Goal: Information Seeking & Learning: Learn about a topic

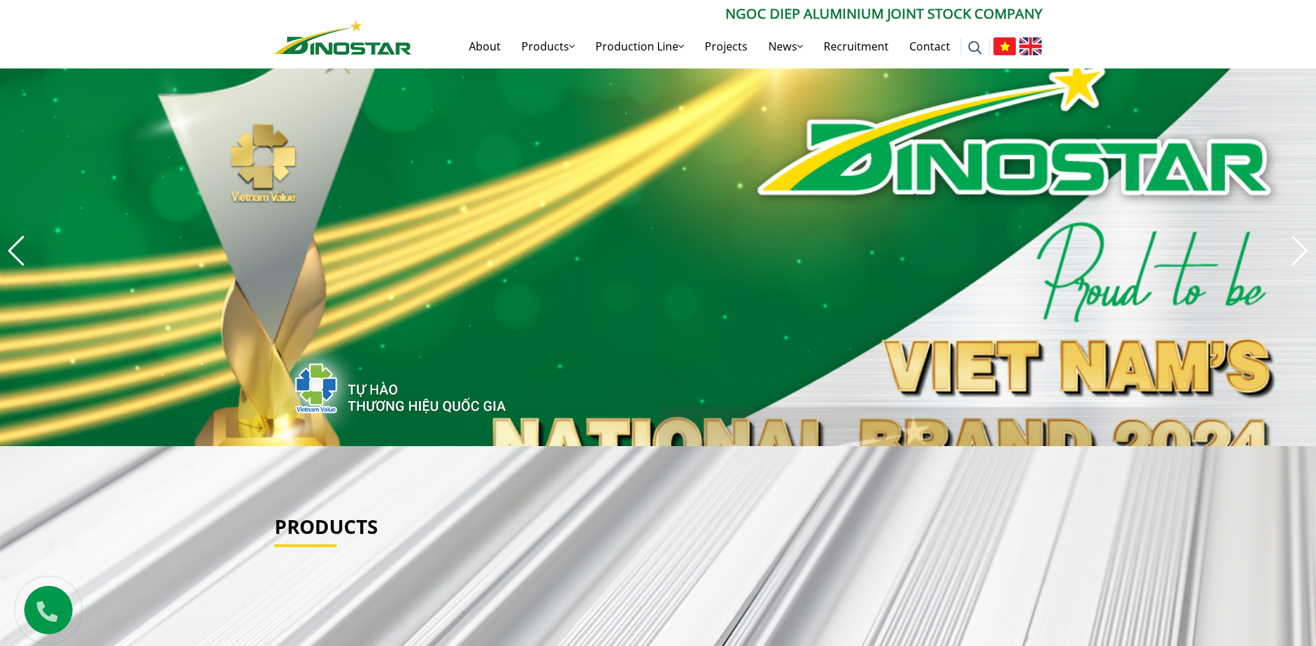
click at [1031, 43] on img at bounding box center [1031, 46] width 23 height 18
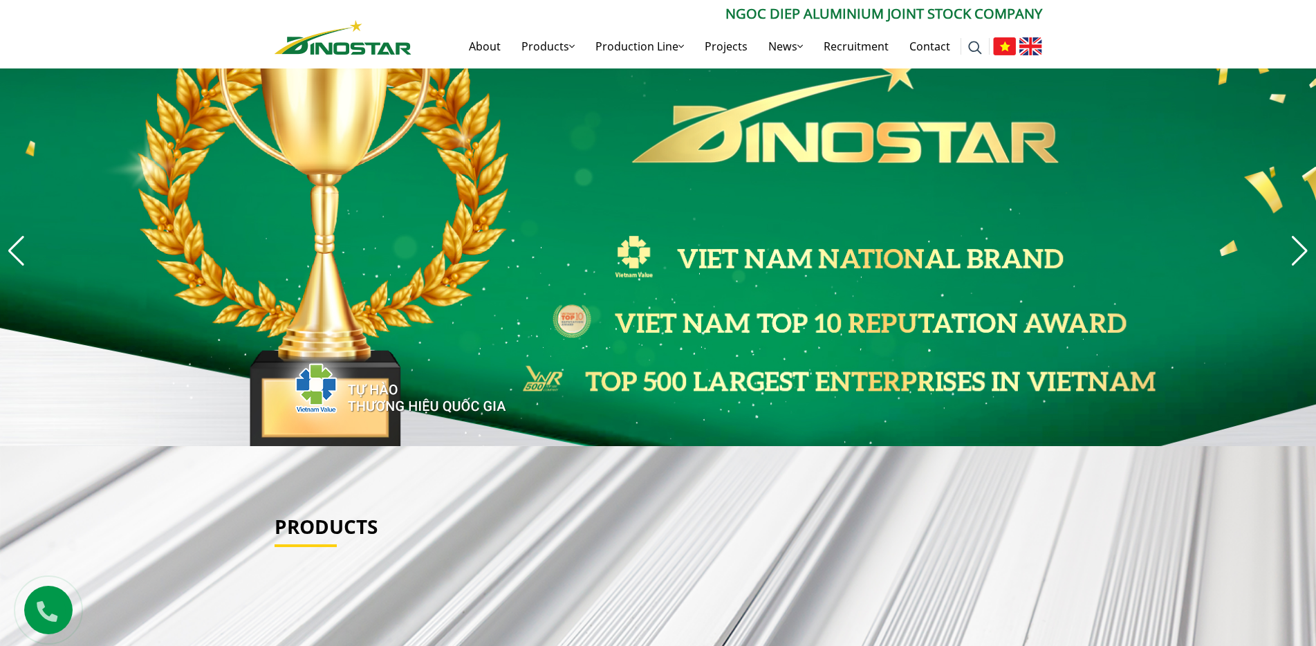
scroll to position [59, 0]
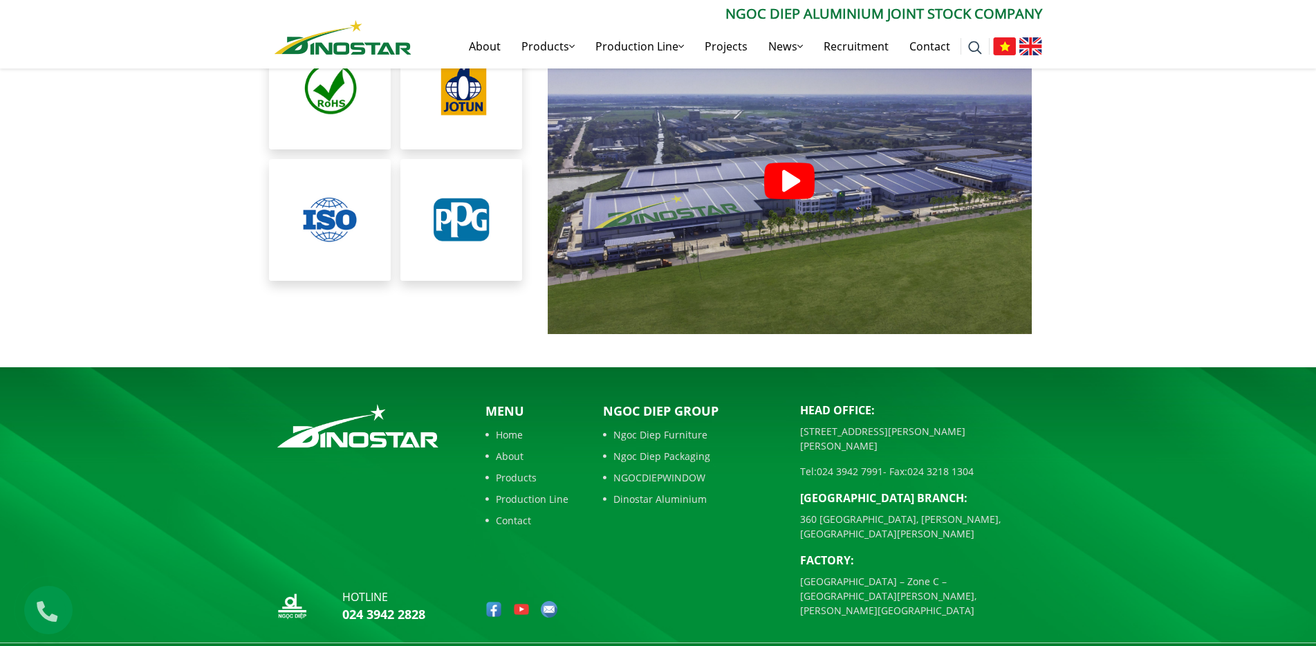
scroll to position [3128, 0]
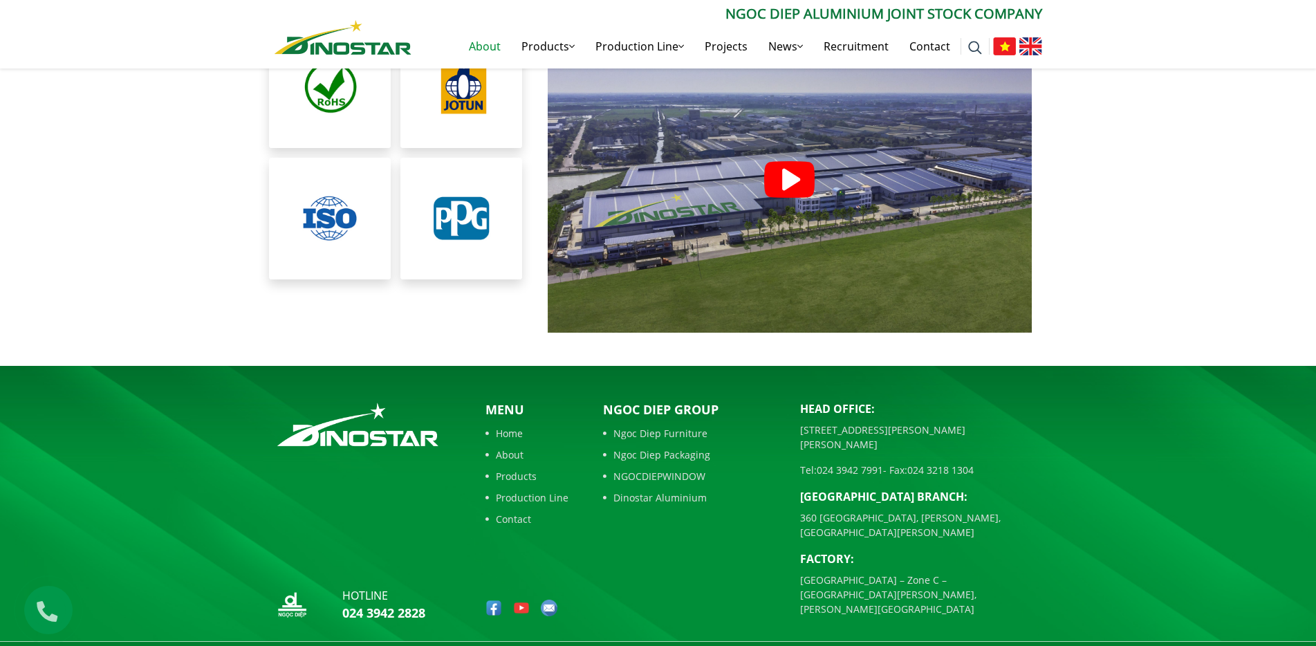
click at [473, 50] on link "About" at bounding box center [485, 46] width 53 height 44
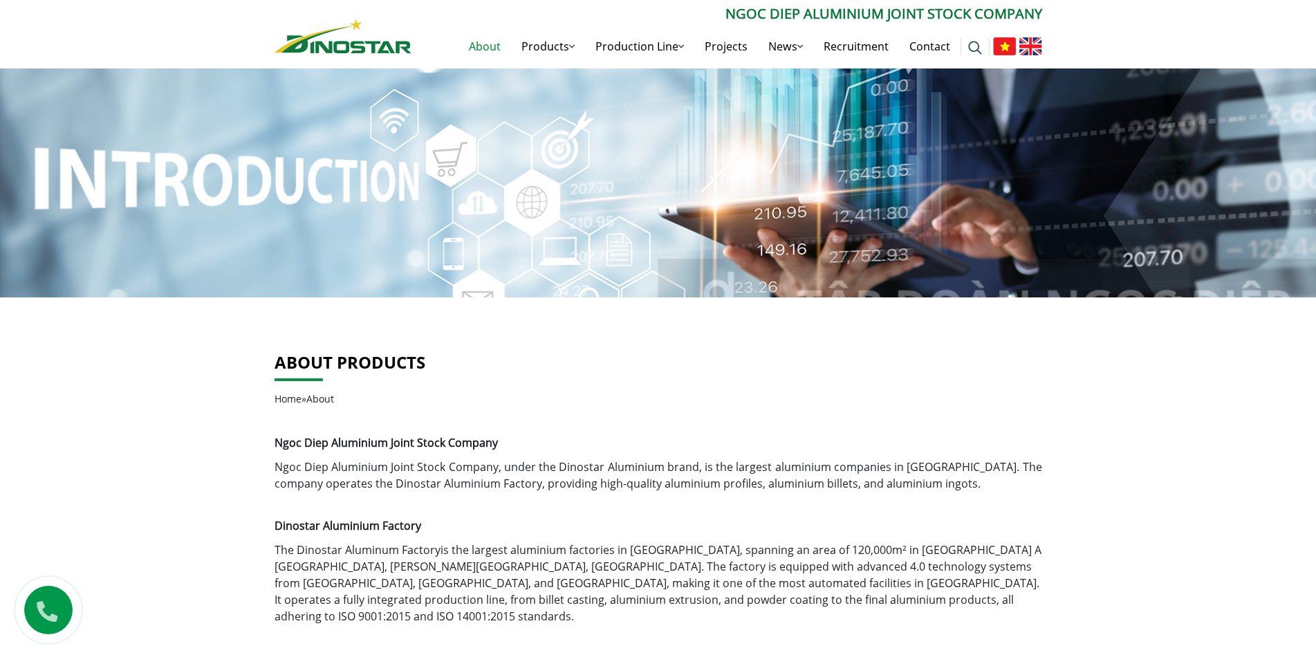
click at [674, 462] on p "[PERSON_NAME] Aluminium Joint Stock Company , under the Dinostar Aluminium bran…" at bounding box center [659, 475] width 768 height 33
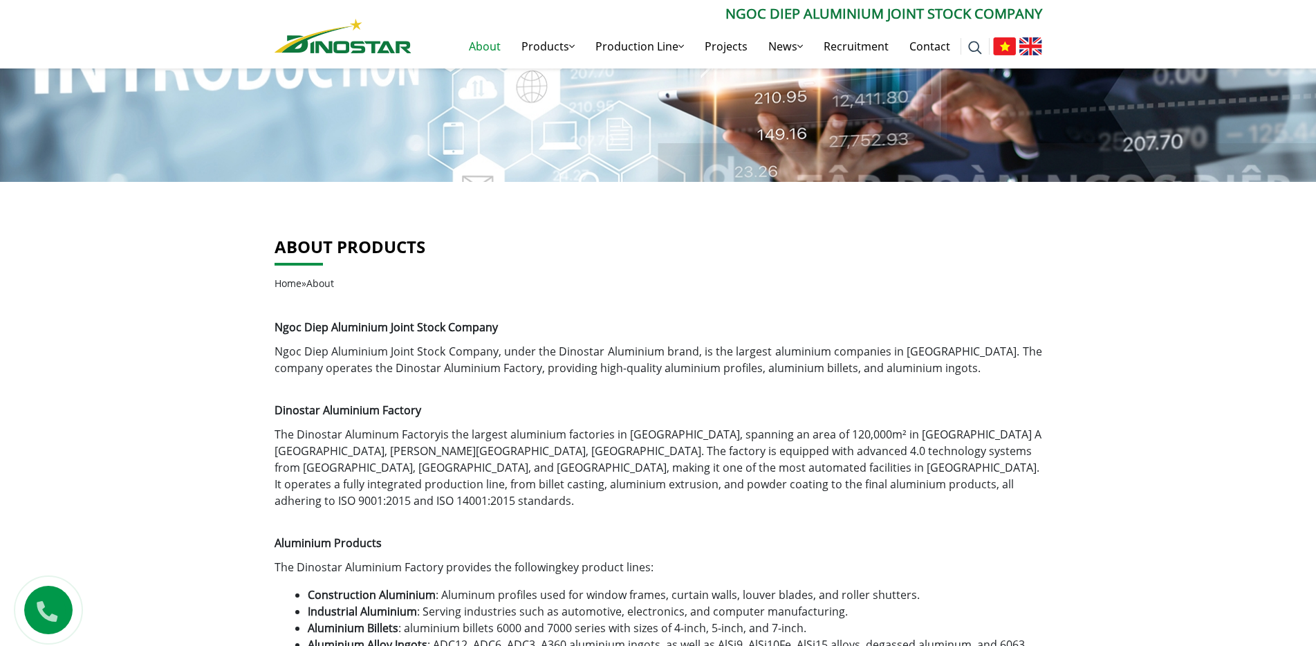
scroll to position [138, 0]
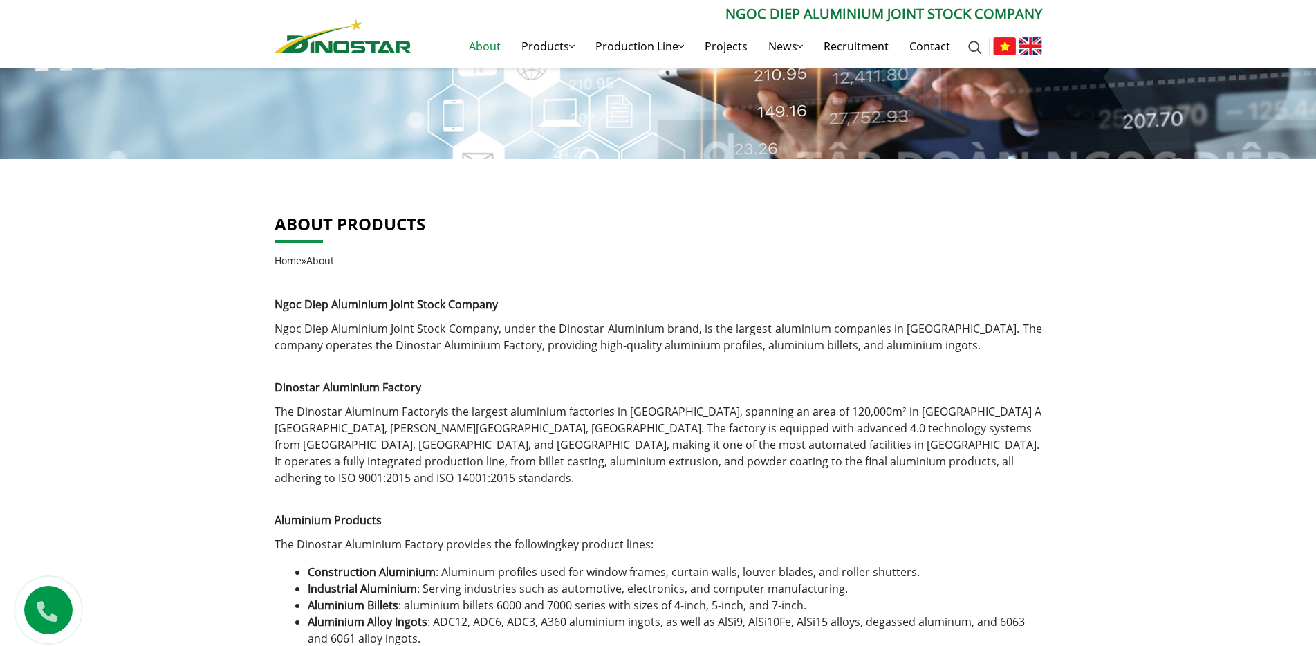
click at [339, 333] on link "Ngoc Diep Aluminium Joint Stock Company" at bounding box center [387, 328] width 224 height 15
click at [631, 420] on p "The Dinostar Aluminum Factory is the largest aluminium factories in Vietnam, sp…" at bounding box center [659, 444] width 768 height 83
drag, startPoint x: 500, startPoint y: 412, endPoint x: 628, endPoint y: 414, distance: 128.0
click at [628, 414] on p "The Dinostar Aluminum Factory is the largest aluminium factories in Vietnam, sp…" at bounding box center [659, 444] width 768 height 83
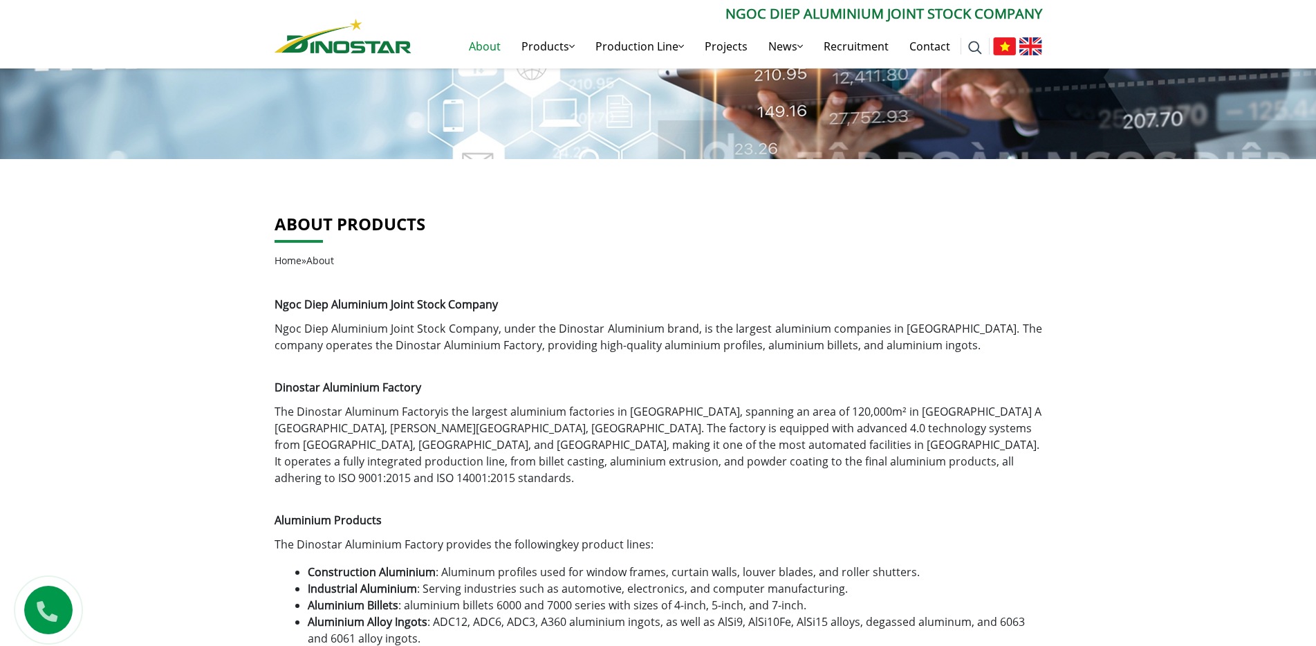
click at [550, 326] on p "[PERSON_NAME] Aluminium Joint Stock Company , under the Dinostar Aluminium bran…" at bounding box center [659, 336] width 768 height 33
click at [526, 335] on p "[PERSON_NAME] Aluminium Joint Stock Company , under the Dinostar Aluminium bran…" at bounding box center [659, 336] width 768 height 33
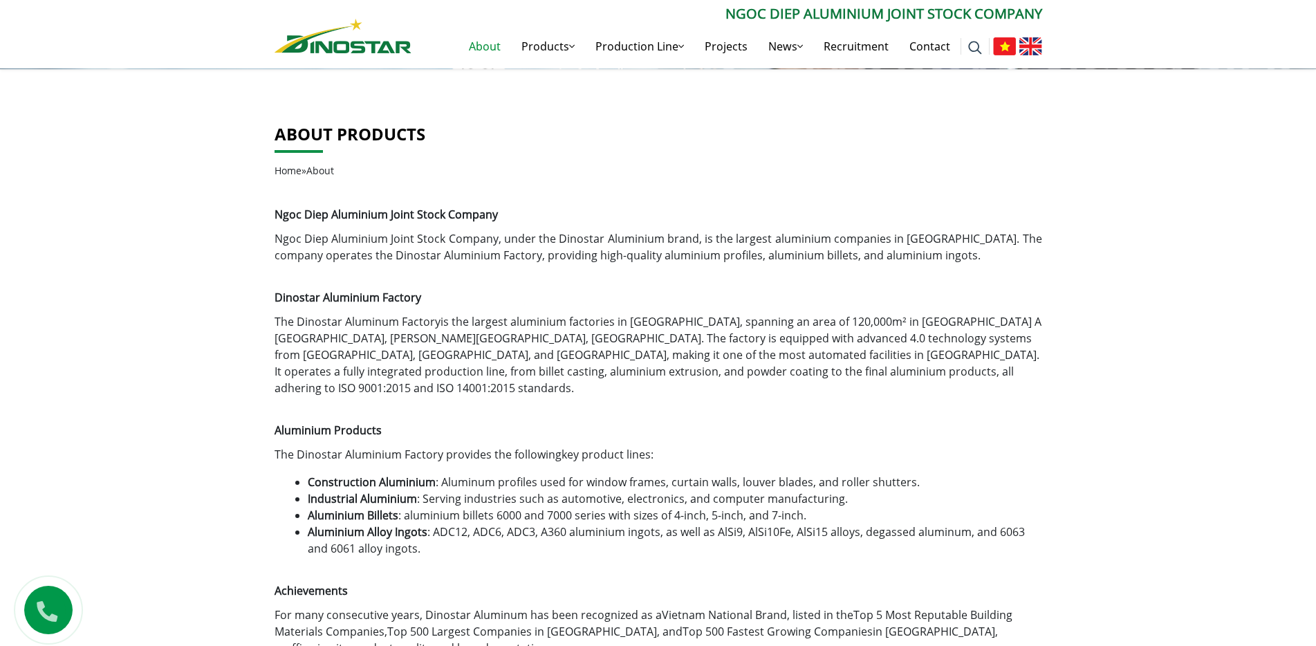
scroll to position [207, 0]
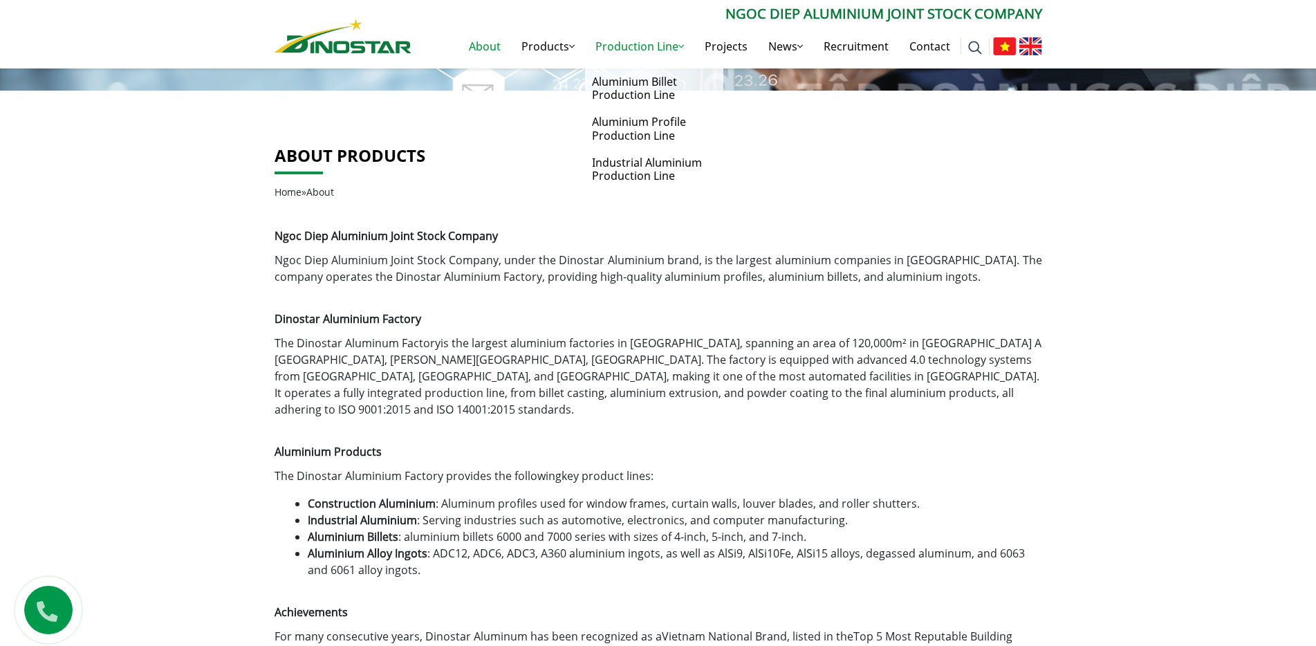
click at [623, 35] on link "Production Line" at bounding box center [639, 46] width 109 height 44
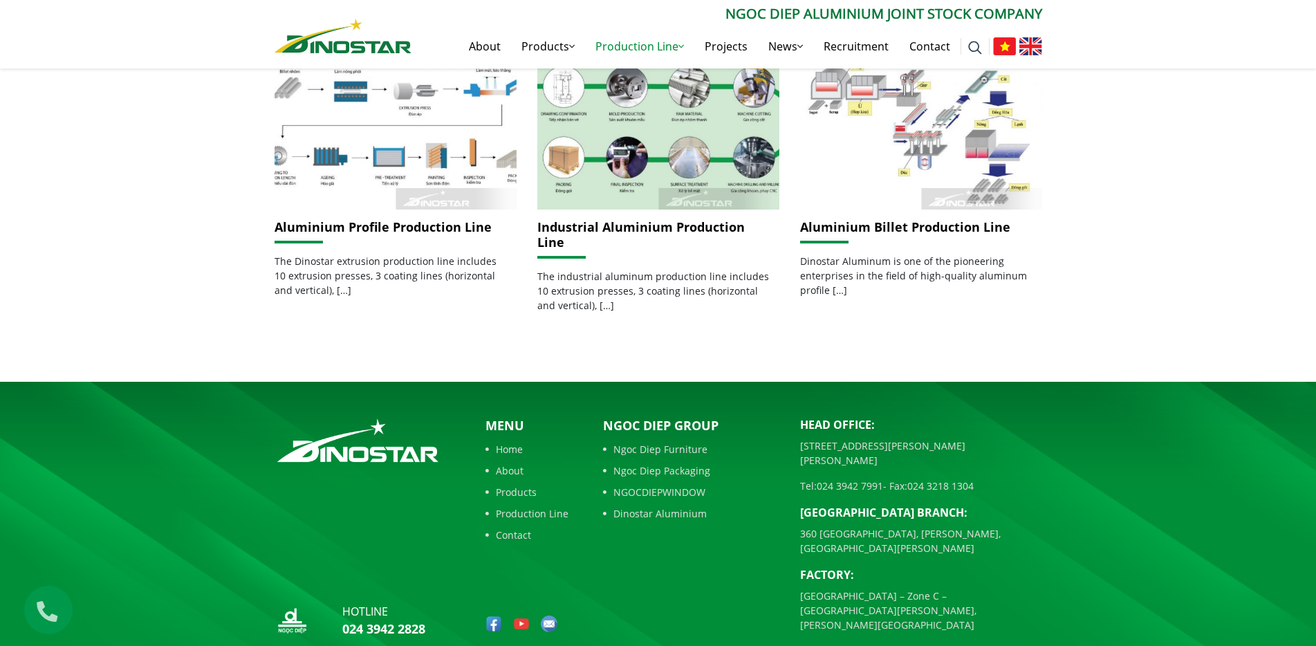
scroll to position [391, 0]
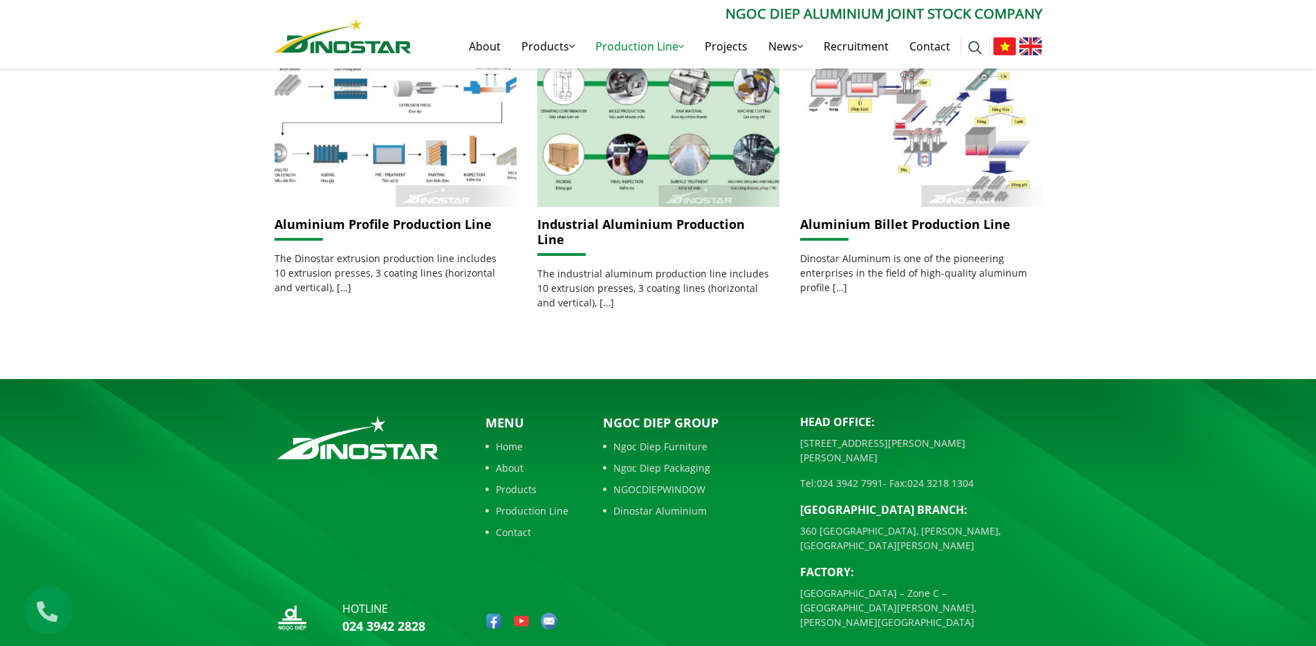
click at [187, 329] on div "Production Line Home » Production Line Aluminium Profile Production Line The Di…" at bounding box center [658, 143] width 1316 height 472
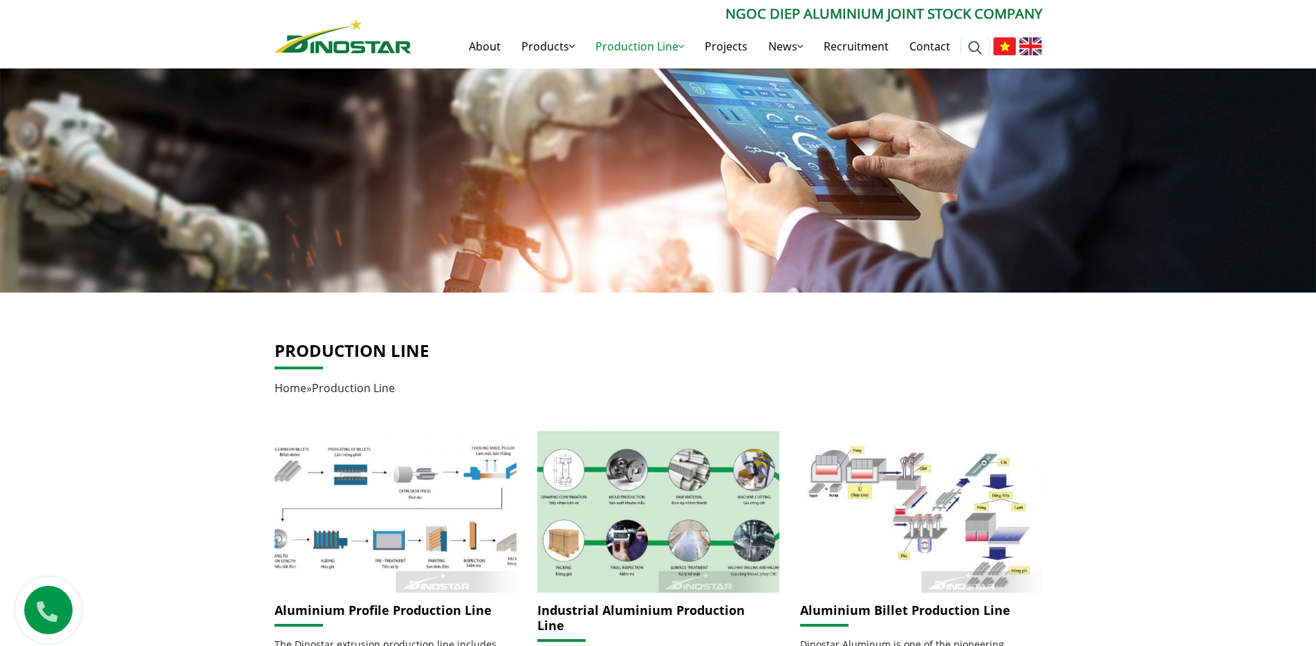
scroll to position [0, 0]
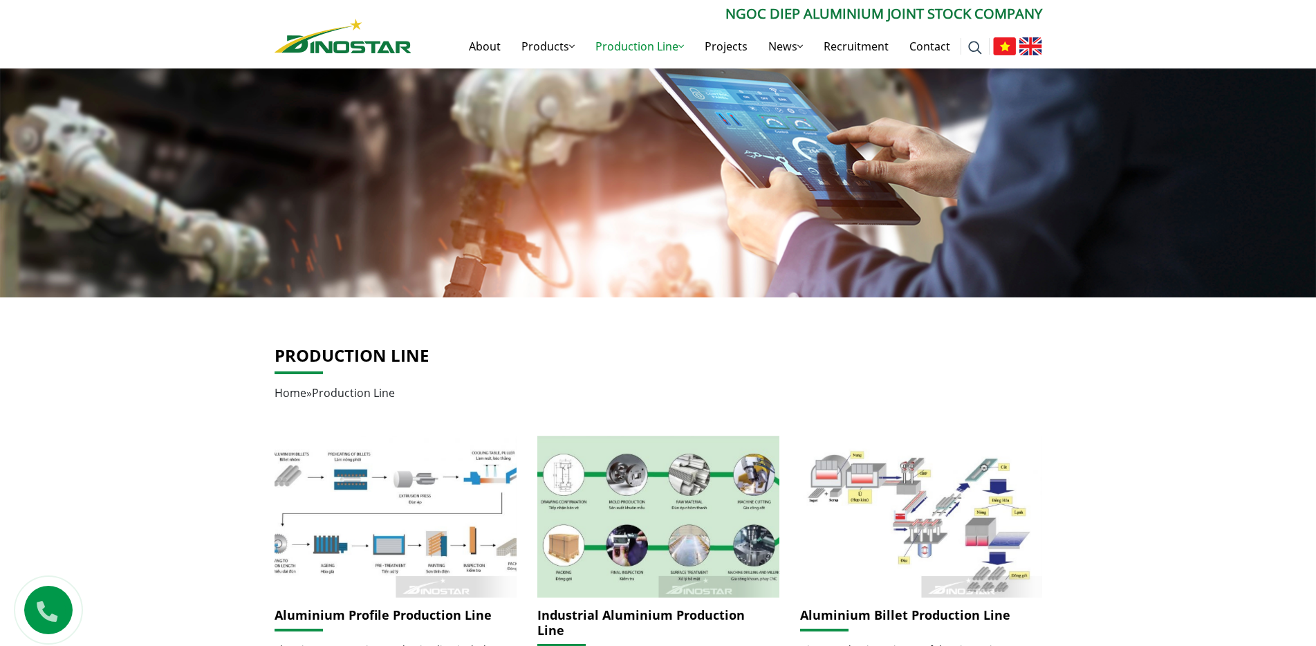
click at [340, 50] on img at bounding box center [343, 36] width 137 height 35
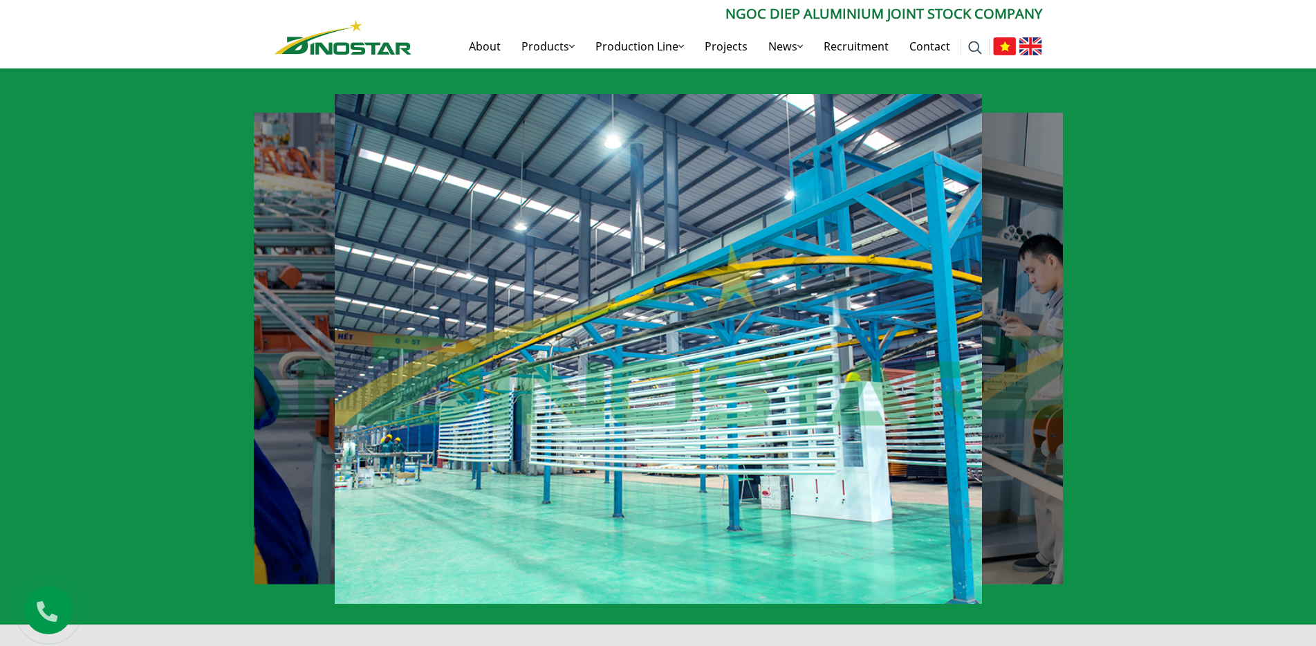
scroll to position [968, 0]
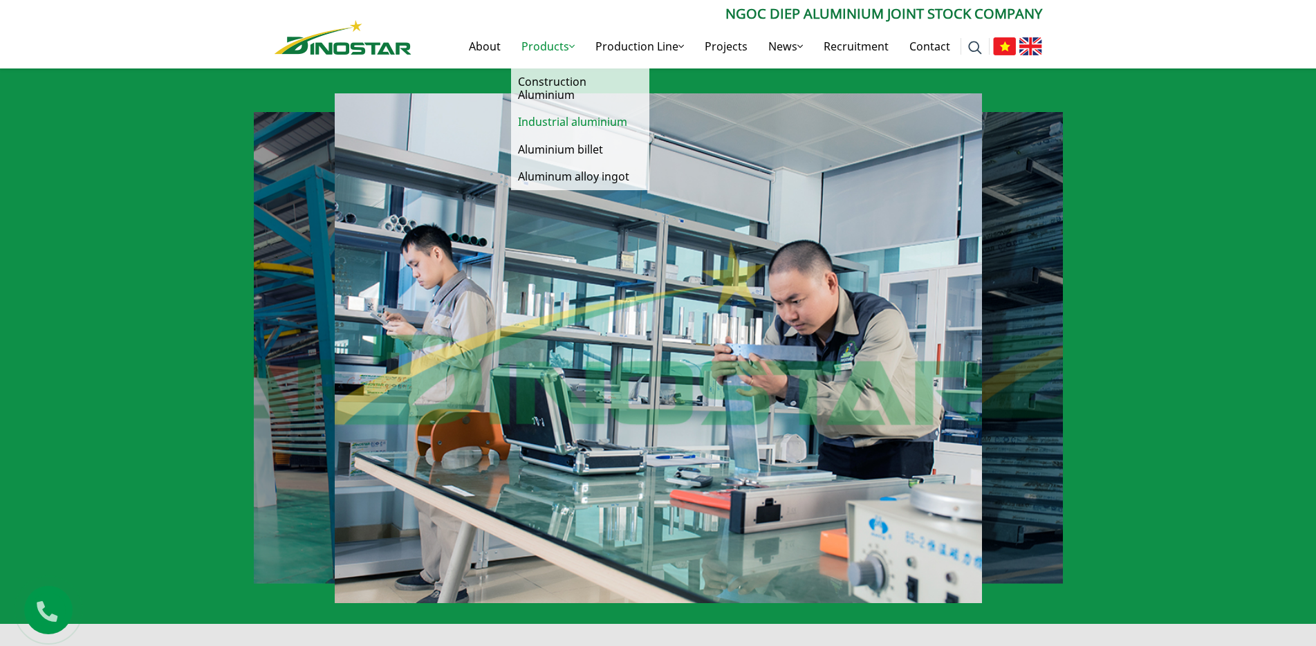
click at [571, 121] on link "Industrial aluminium" at bounding box center [580, 122] width 138 height 27
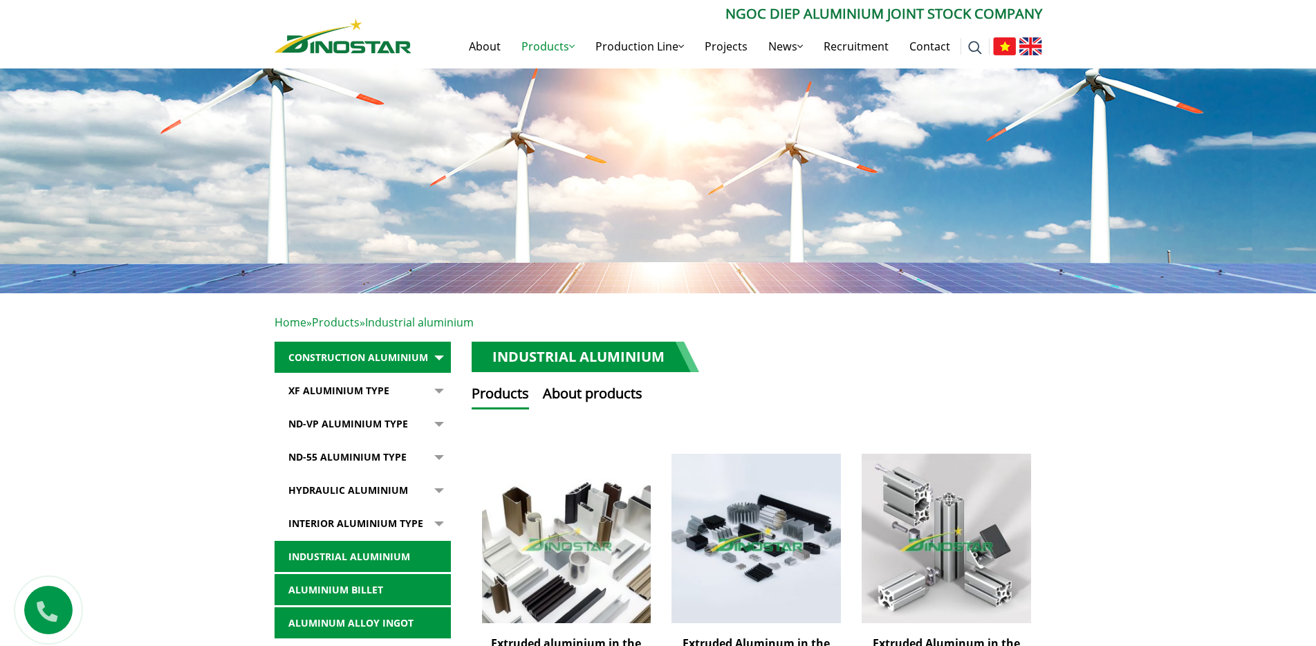
scroll to position [1, 0]
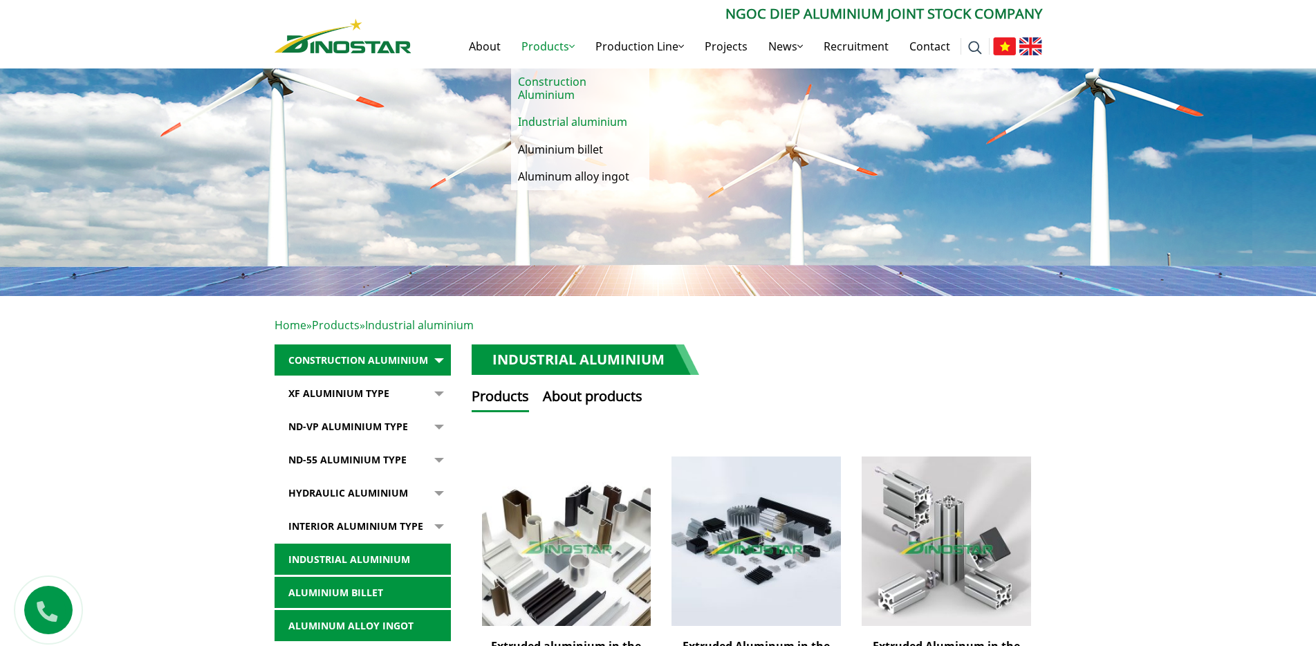
click at [559, 80] on link "Construction Aluminium" at bounding box center [580, 88] width 138 height 40
